Goal: Obtain resource: Obtain resource

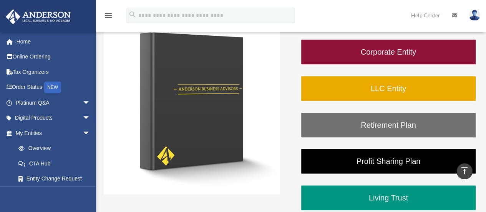
scroll to position [127, 0]
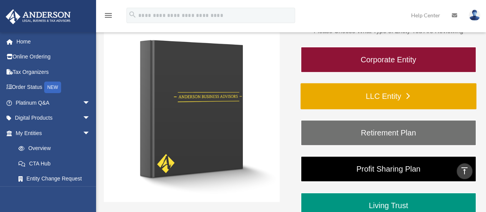
click at [383, 93] on link "LLC Entity" at bounding box center [388, 96] width 176 height 26
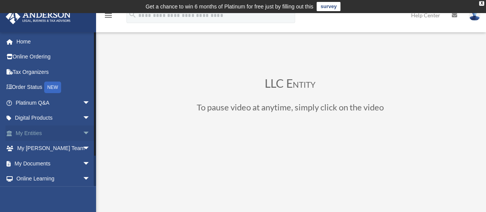
click at [66, 134] on link "My Entities arrow_drop_down" at bounding box center [53, 132] width 96 height 15
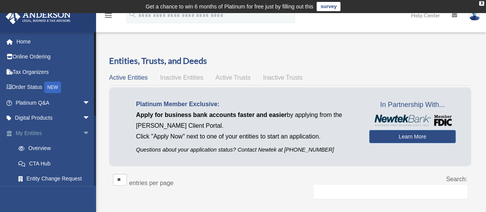
click at [83, 132] on span "arrow_drop_down" at bounding box center [90, 133] width 15 height 16
click at [83, 132] on span "arrow_drop_up" at bounding box center [90, 133] width 15 height 16
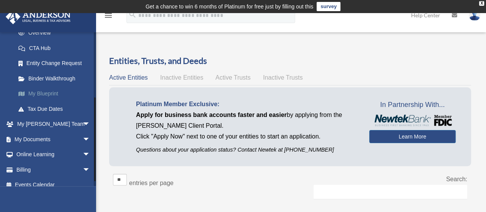
scroll to position [77, 0]
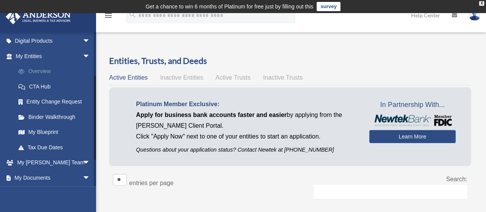
click at [40, 70] on link "Overview" at bounding box center [56, 71] width 91 height 15
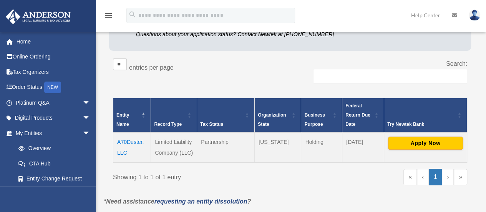
scroll to position [154, 0]
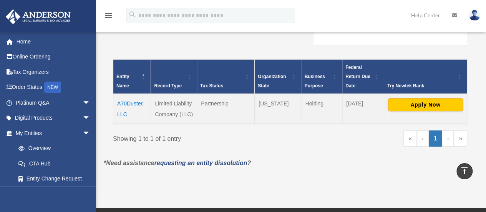
click at [131, 103] on td "A70Duster, LLC" at bounding box center [132, 109] width 38 height 30
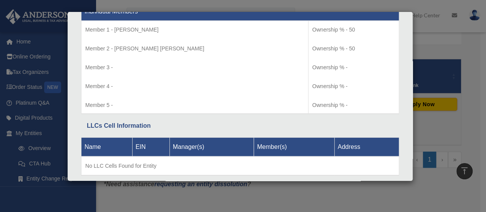
scroll to position [849, 0]
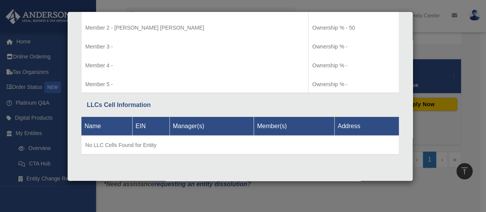
click at [443, 122] on div "Details × Articles Sent Organizational Date" at bounding box center [243, 106] width 486 height 212
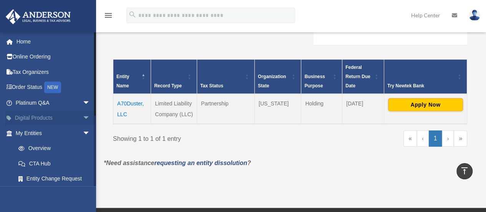
click at [83, 116] on span "arrow_drop_down" at bounding box center [90, 118] width 15 height 16
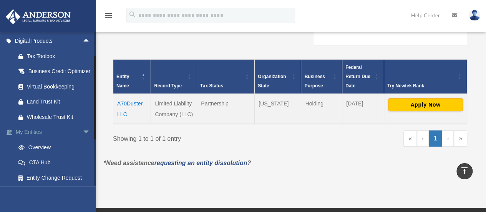
scroll to position [38, 0]
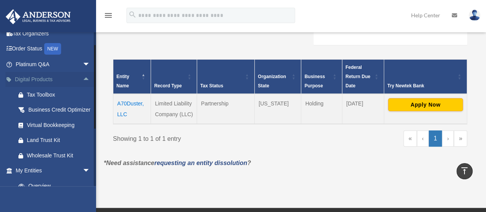
click at [83, 77] on span "arrow_drop_up" at bounding box center [90, 80] width 15 height 16
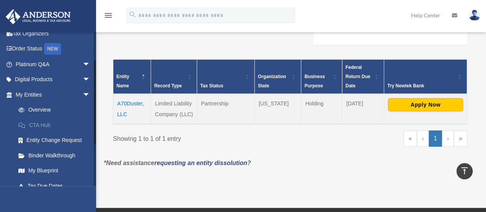
scroll to position [77, 0]
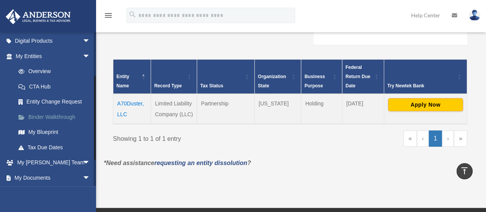
click at [58, 116] on link "Binder Walkthrough" at bounding box center [56, 116] width 91 height 15
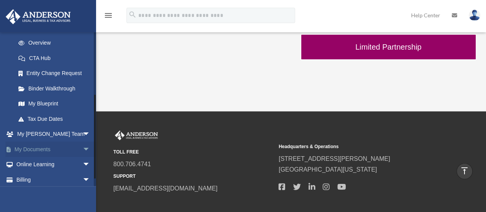
scroll to position [115, 0]
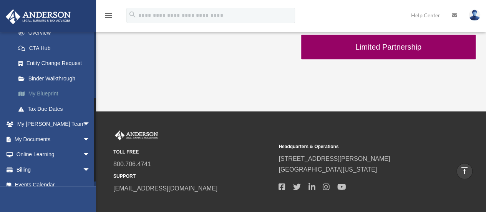
click at [45, 95] on link "My Blueprint" at bounding box center [56, 93] width 91 height 15
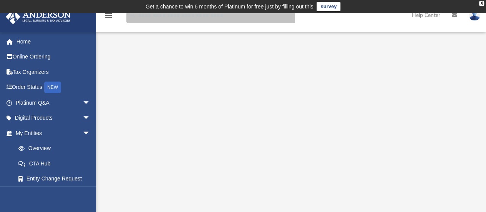
click at [157, 18] on input "search" at bounding box center [210, 15] width 169 height 15
type input "**********"
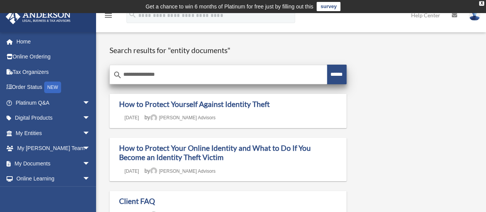
click at [123, 73] on input "**********" at bounding box center [218, 74] width 217 height 18
type input "**********"
click at [330, 75] on input "******" at bounding box center [337, 74] width 20 height 20
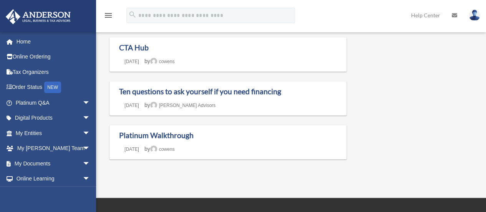
scroll to position [154, 0]
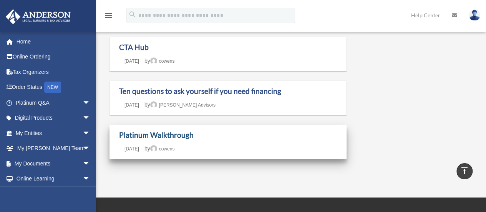
click at [143, 135] on link "Platinum Walkthrough" at bounding box center [156, 134] width 74 height 9
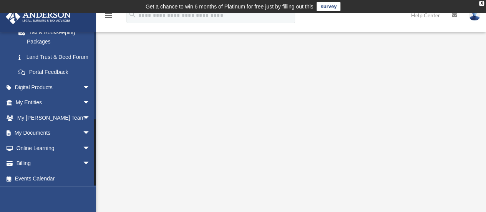
scroll to position [197, 0]
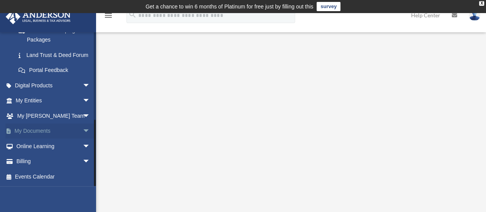
click at [83, 131] on span "arrow_drop_down" at bounding box center [90, 131] width 15 height 16
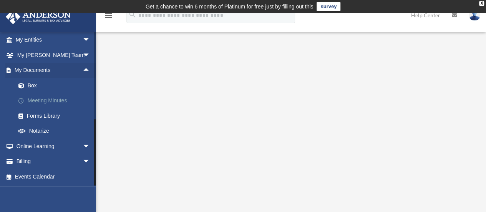
scroll to position [257, 0]
click at [31, 85] on link "Box" at bounding box center [56, 85] width 91 height 15
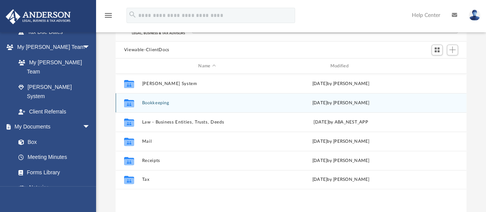
scroll to position [77, 0]
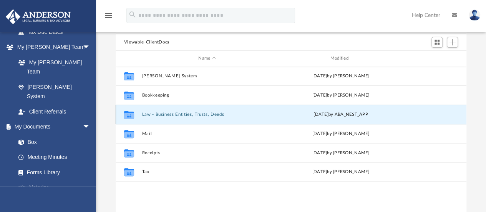
click at [169, 114] on button "Law - Business Entities, Trusts, Deeds" at bounding box center [207, 114] width 130 height 5
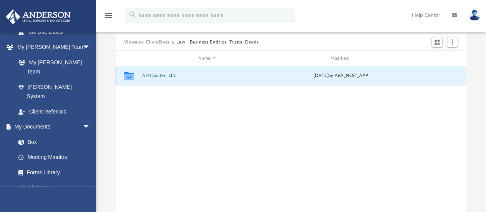
click at [155, 74] on button "A70Duster, LLC" at bounding box center [207, 75] width 130 height 5
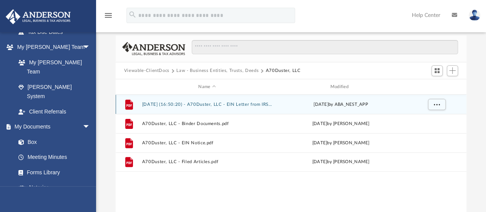
scroll to position [45, 0]
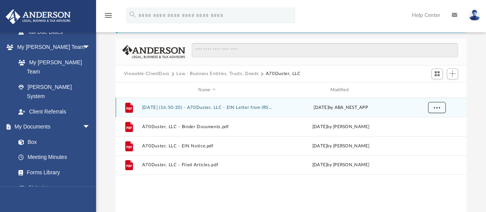
click at [438, 106] on span "More options" at bounding box center [436, 107] width 6 height 4
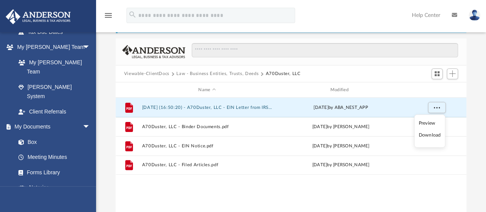
click at [435, 134] on li "Download" at bounding box center [429, 135] width 22 height 8
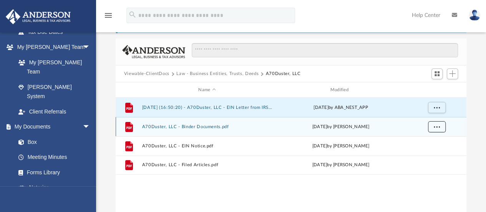
click at [435, 127] on span "More options" at bounding box center [436, 126] width 6 height 4
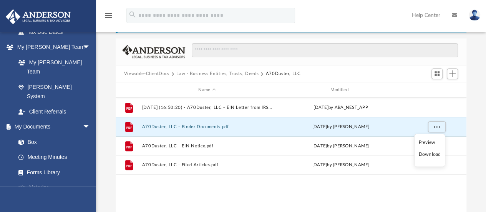
click at [435, 154] on li "Download" at bounding box center [429, 154] width 22 height 8
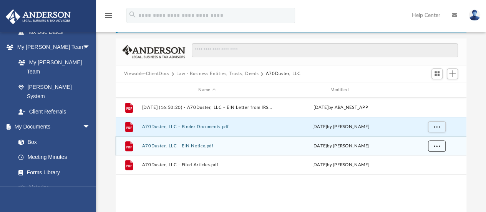
click at [436, 145] on span "More options" at bounding box center [436, 146] width 6 height 4
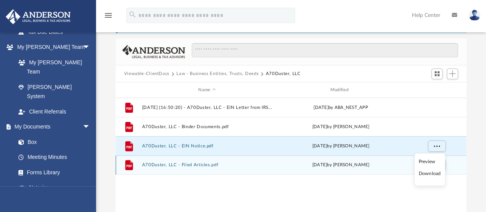
click at [448, 159] on div "grid" at bounding box center [436, 164] width 54 height 15
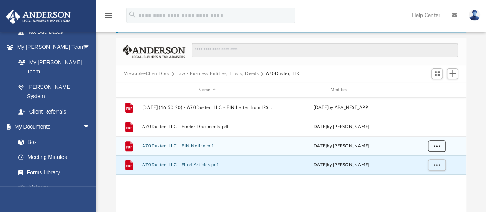
click at [441, 148] on button "More options" at bounding box center [436, 146] width 18 height 12
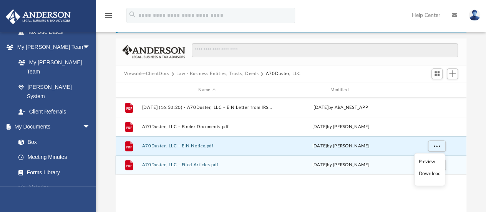
click at [400, 165] on div "Wed Jan 8 2025 by Samantha Turner" at bounding box center [340, 164] width 130 height 7
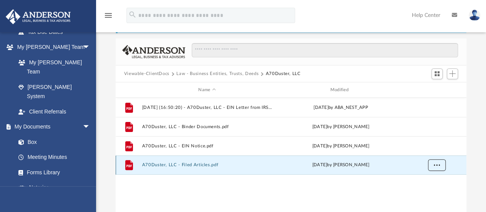
click at [438, 164] on span "More options" at bounding box center [436, 164] width 6 height 4
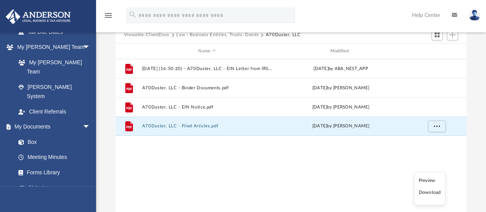
scroll to position [122, 0]
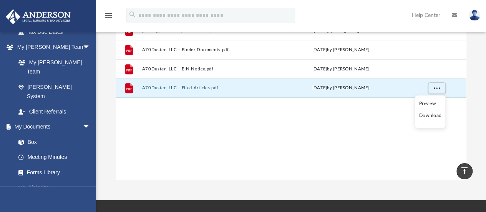
click at [375, 136] on div "File 2025.01.29 (16:50:20) - A70Duster, LLC - EIN Letter from IRS.pdf Wed Jan 2…" at bounding box center [291, 100] width 350 height 159
click at [289, 116] on div "File 2025.01.29 (16:50:20) - A70Duster, LLC - EIN Letter from IRS.pdf Wed Jan 2…" at bounding box center [291, 100] width 350 height 159
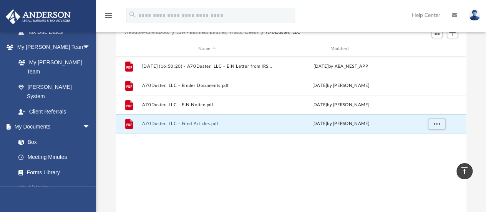
scroll to position [45, 0]
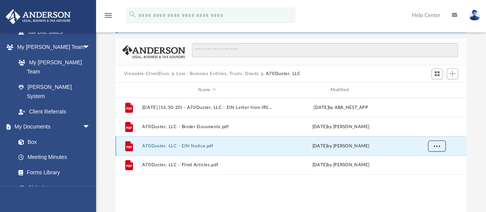
click at [443, 144] on button "More options" at bounding box center [436, 146] width 18 height 12
click at [381, 185] on div "File 2025.01.29 (16:50:20) - A70Duster, LLC - EIN Letter from IRS.pdf Wed Jan 2…" at bounding box center [291, 177] width 350 height 159
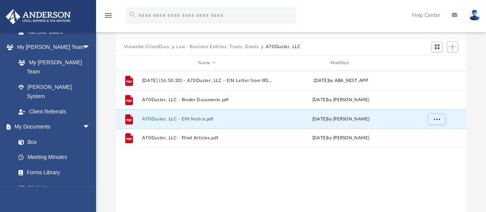
scroll to position [84, 0]
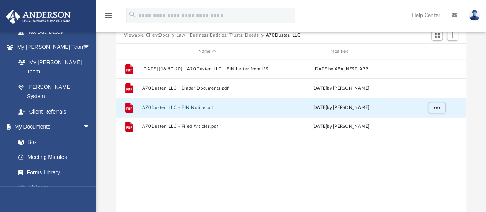
click at [180, 108] on button "A70Duster, LLC - EIN Notice.pdf" at bounding box center [207, 107] width 130 height 5
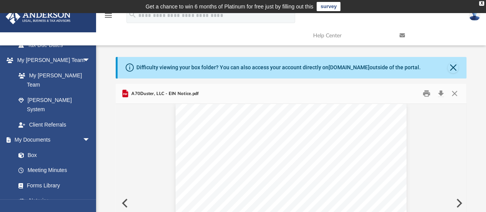
scroll to position [9, 0]
click at [441, 90] on button "Download" at bounding box center [440, 94] width 14 height 12
click at [454, 92] on button "Close" at bounding box center [454, 94] width 14 height 12
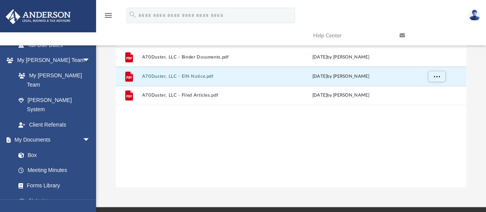
scroll to position [115, 0]
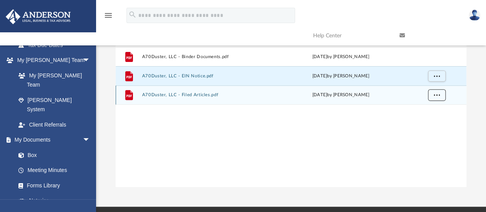
click at [438, 94] on span "More options" at bounding box center [436, 95] width 6 height 4
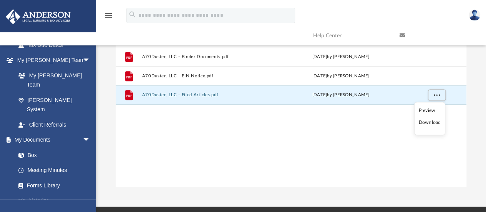
click at [427, 121] on li "Download" at bounding box center [429, 123] width 22 height 8
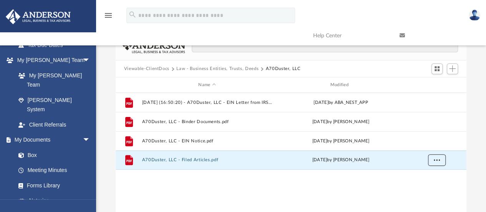
scroll to position [0, 0]
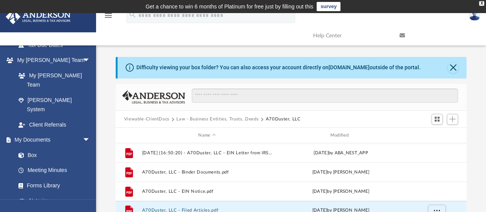
click at [157, 119] on button "Viewable-ClientDocs" at bounding box center [146, 119] width 45 height 7
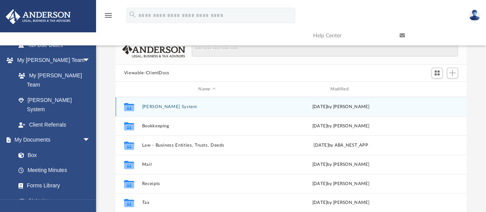
scroll to position [84, 0]
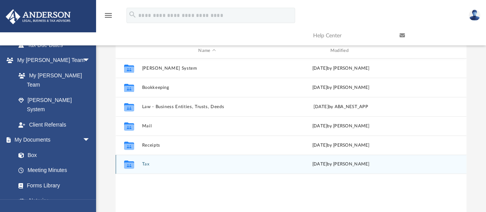
click at [146, 164] on button "Tax" at bounding box center [207, 164] width 130 height 5
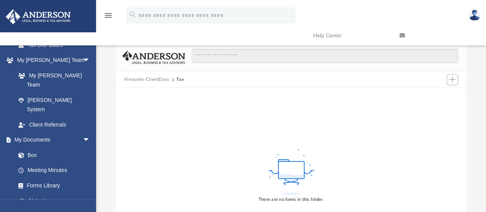
scroll to position [0, 0]
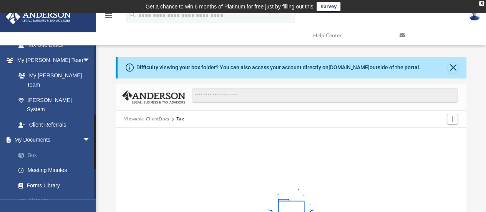
drag, startPoint x: 37, startPoint y: 137, endPoint x: 45, endPoint y: 137, distance: 7.7
click at [37, 147] on link "Box" at bounding box center [56, 154] width 91 height 15
click at [151, 120] on button "Viewable-ClientDocs" at bounding box center [146, 119] width 45 height 7
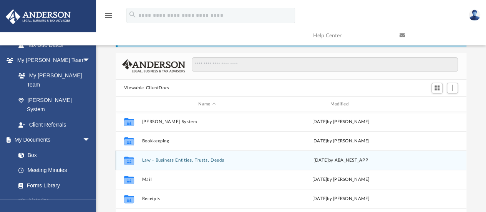
scroll to position [38, 0]
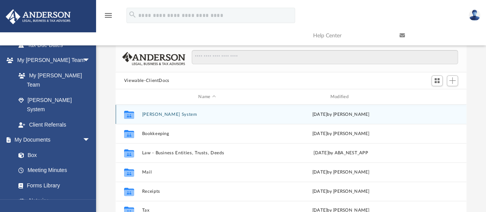
click at [162, 113] on button "[PERSON_NAME] System" at bounding box center [207, 114] width 130 height 5
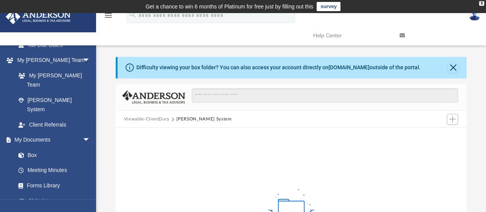
scroll to position [0, 0]
click at [146, 117] on button "Viewable-ClientDocs" at bounding box center [146, 119] width 45 height 7
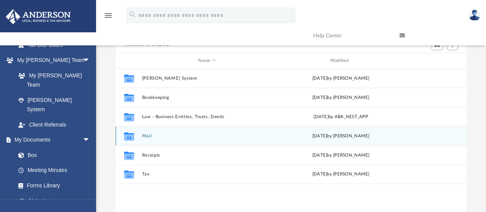
scroll to position [77, 0]
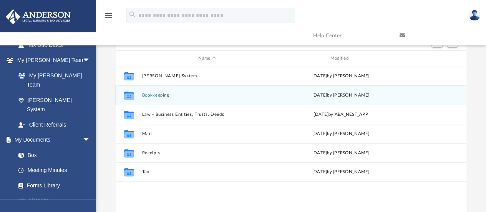
click at [157, 96] on button "Bookkeeping" at bounding box center [207, 95] width 130 height 5
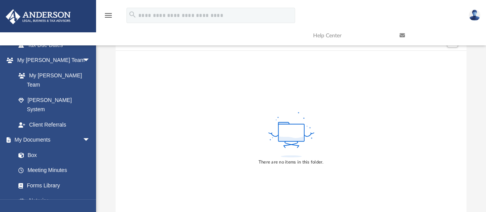
scroll to position [0, 0]
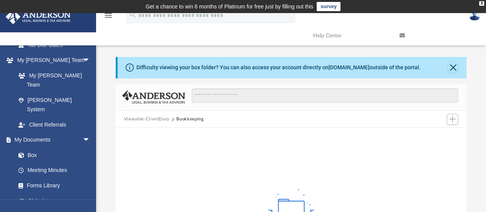
click at [143, 118] on button "Viewable-ClientDocs" at bounding box center [146, 119] width 45 height 7
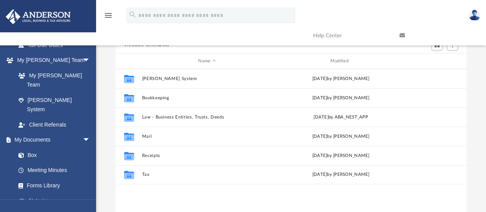
scroll to position [77, 0]
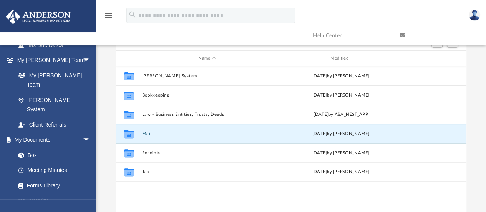
click at [146, 132] on button "Mail" at bounding box center [207, 133] width 130 height 5
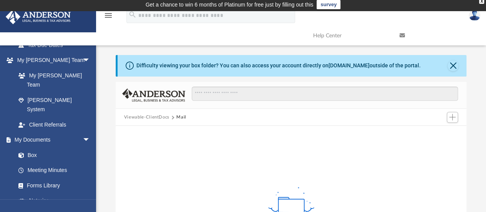
scroll to position [0, 0]
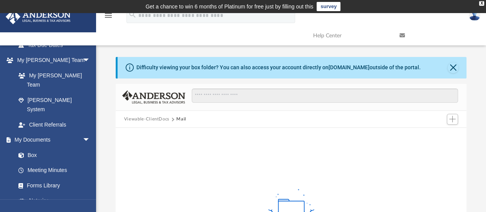
click at [144, 118] on button "Viewable-ClientDocs" at bounding box center [146, 119] width 45 height 7
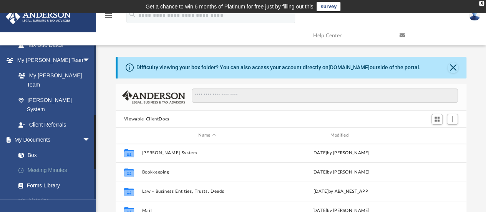
click at [36, 162] on link "Meeting Minutes" at bounding box center [56, 169] width 91 height 15
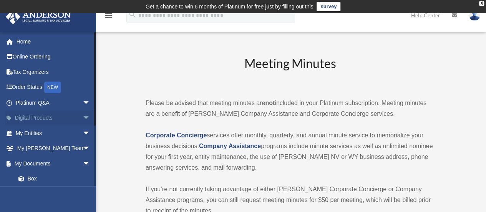
click at [83, 117] on span "arrow_drop_down" at bounding box center [90, 118] width 15 height 16
click at [83, 117] on span "arrow_drop_up" at bounding box center [90, 118] width 15 height 16
click at [83, 134] on span "arrow_drop_down" at bounding box center [90, 133] width 15 height 16
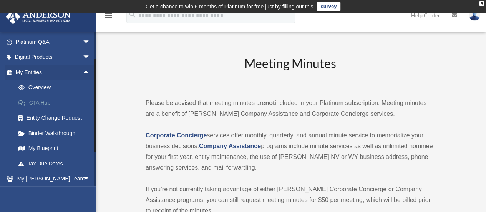
scroll to position [115, 0]
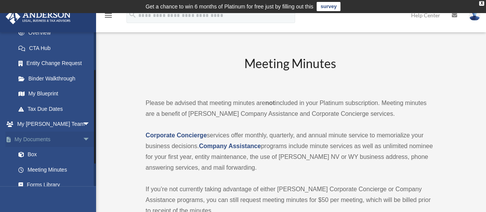
click at [83, 139] on span "arrow_drop_down" at bounding box center [90, 139] width 15 height 16
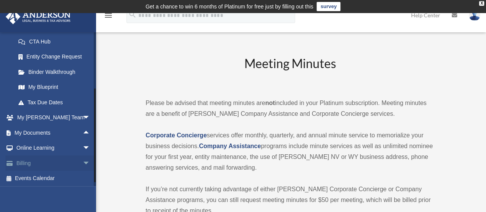
scroll to position [123, 0]
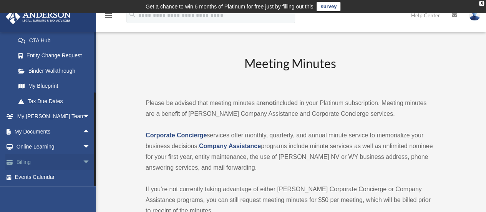
click at [83, 161] on span "arrow_drop_down" at bounding box center [90, 162] width 15 height 16
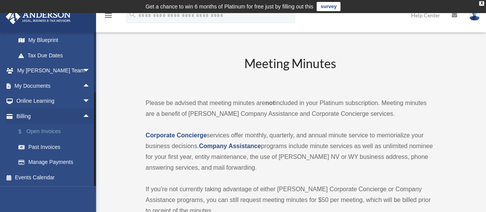
click at [57, 129] on link "$ Open Invoices" at bounding box center [56, 132] width 91 height 16
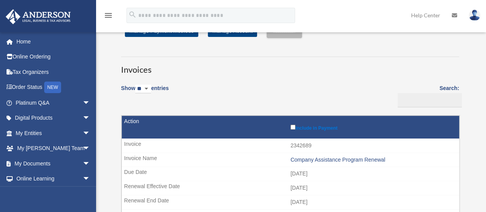
scroll to position [77, 0]
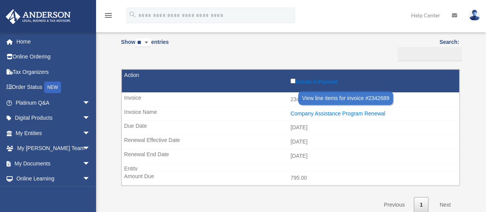
click at [332, 113] on div "Company Assistance Program Renewal" at bounding box center [372, 113] width 165 height 7
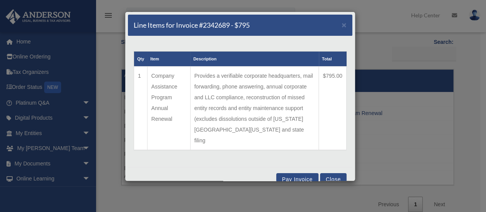
scroll to position [0, 0]
click at [332, 172] on button "Close" at bounding box center [333, 176] width 26 height 9
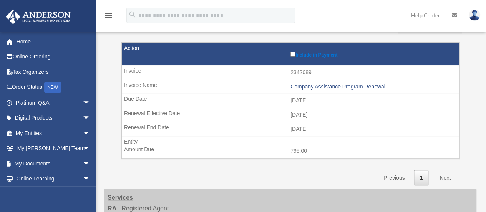
scroll to position [115, 0]
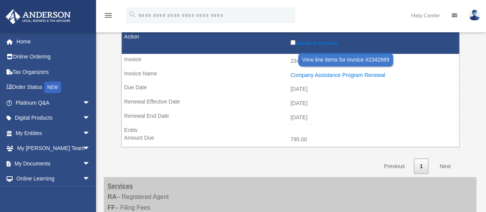
click at [331, 74] on div "Company Assistance Program Renewal" at bounding box center [372, 75] width 165 height 7
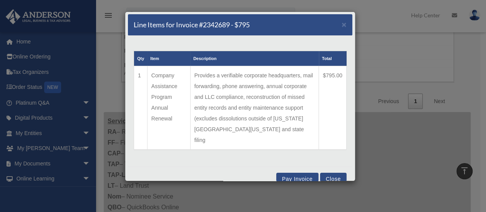
scroll to position [192, 0]
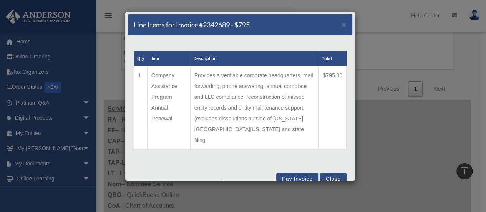
click at [325, 172] on button "Close" at bounding box center [333, 176] width 26 height 9
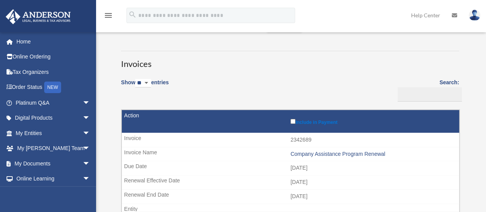
scroll to position [0, 0]
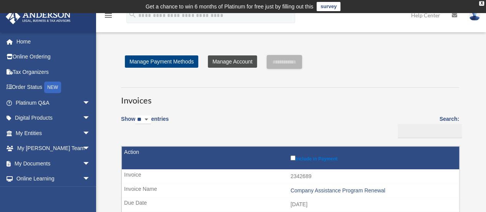
click at [216, 59] on link "Manage Account" at bounding box center [232, 61] width 49 height 12
